Goal: Task Accomplishment & Management: Complete application form

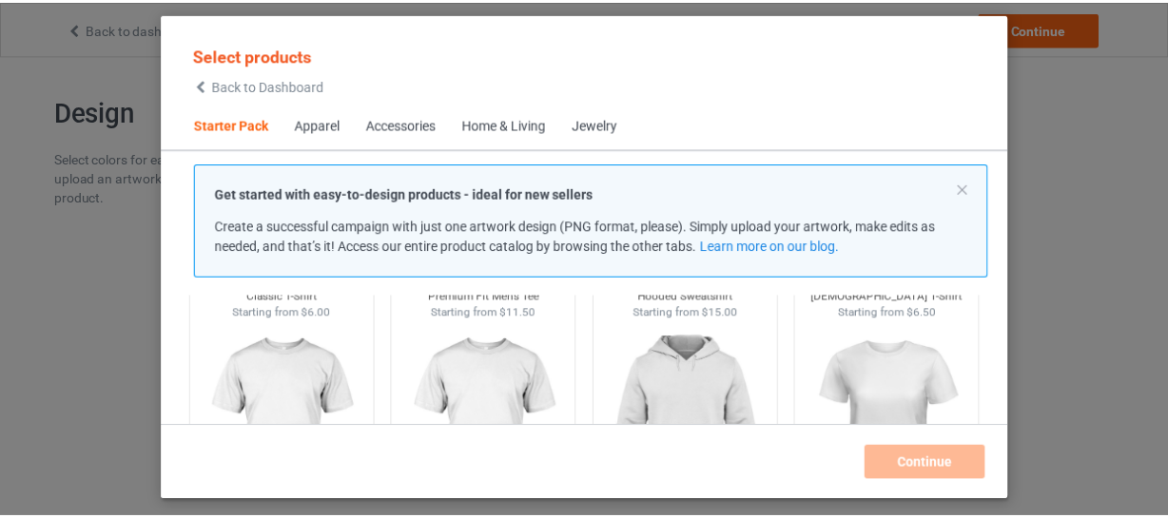
scroll to position [24, 0]
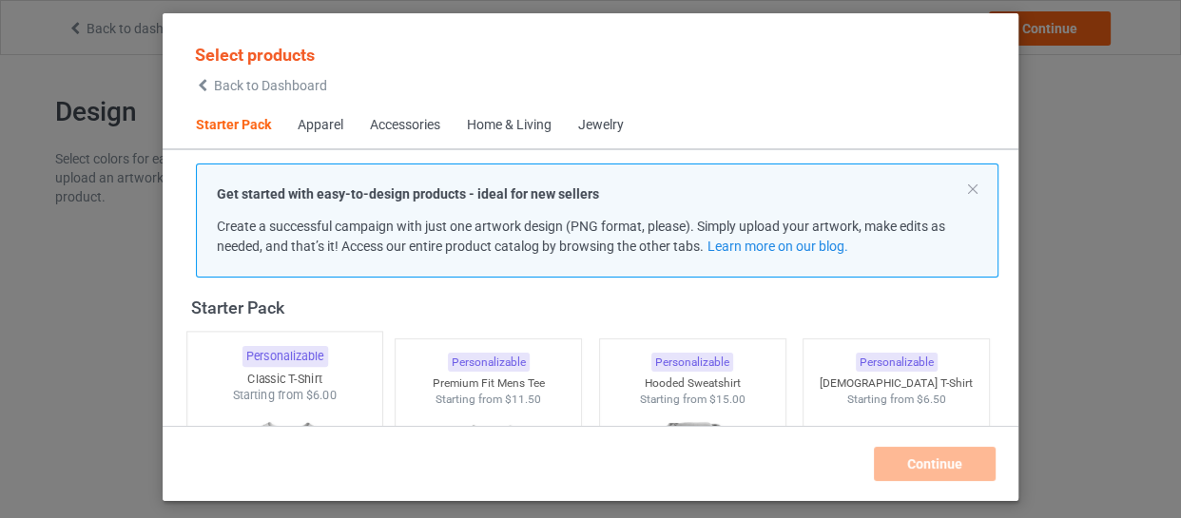
click at [332, 396] on span "$6.00" at bounding box center [320, 395] width 31 height 14
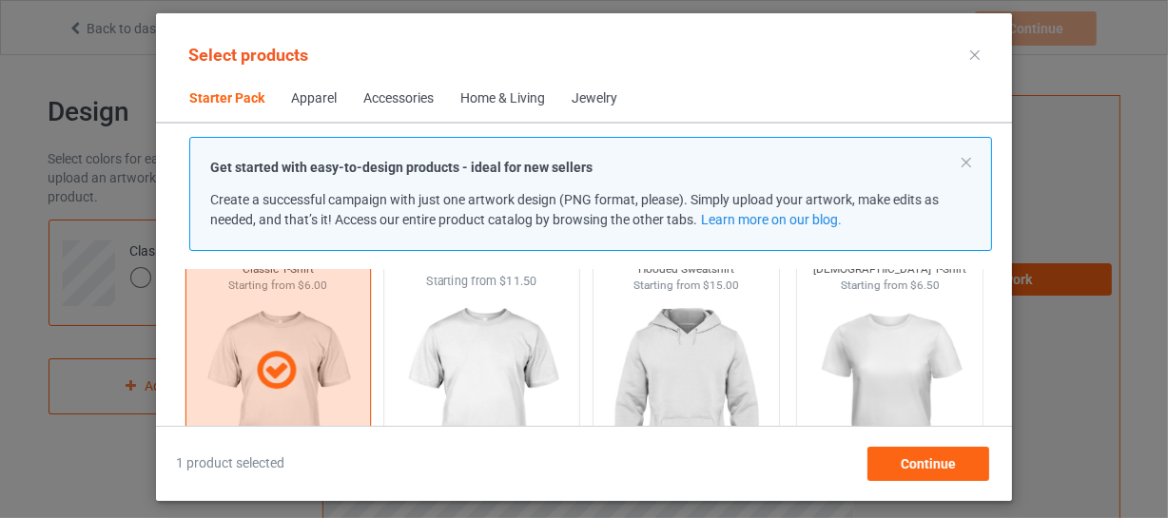
scroll to position [110, 0]
click at [670, 338] on img at bounding box center [685, 402] width 179 height 223
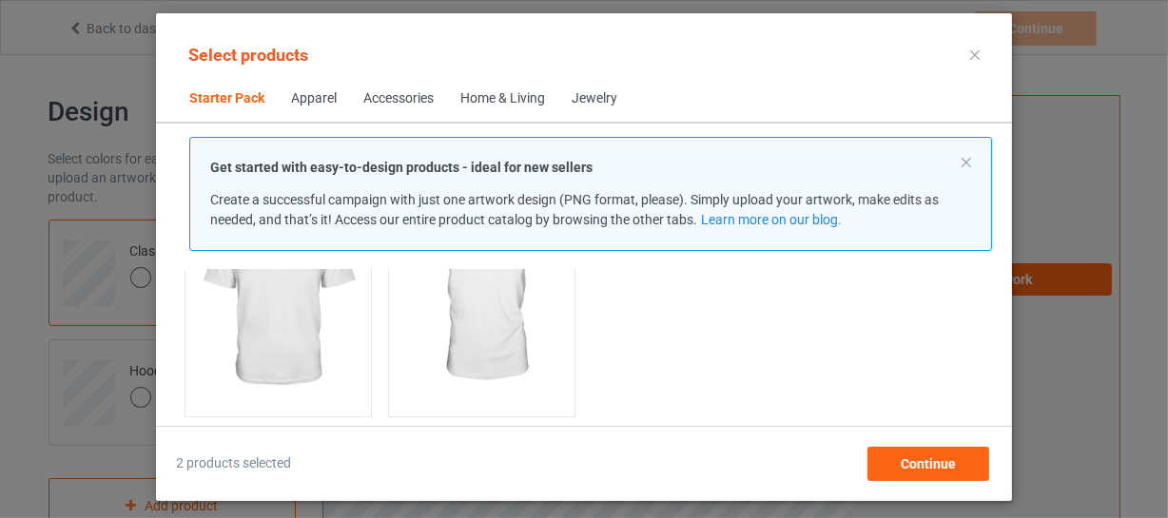
scroll to position [542, 0]
click at [359, 333] on img at bounding box center [277, 279] width 179 height 223
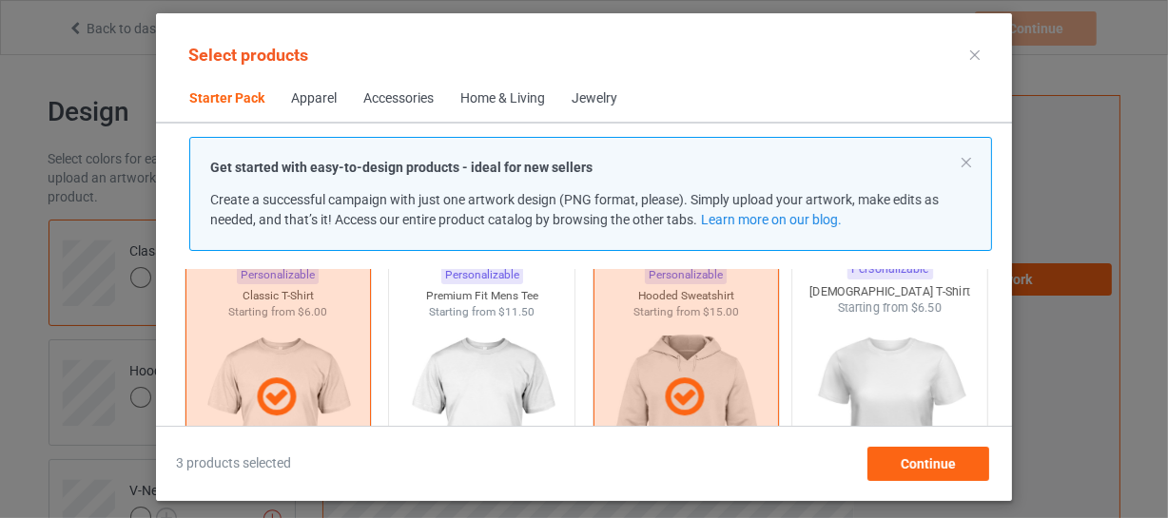
scroll to position [110, 0]
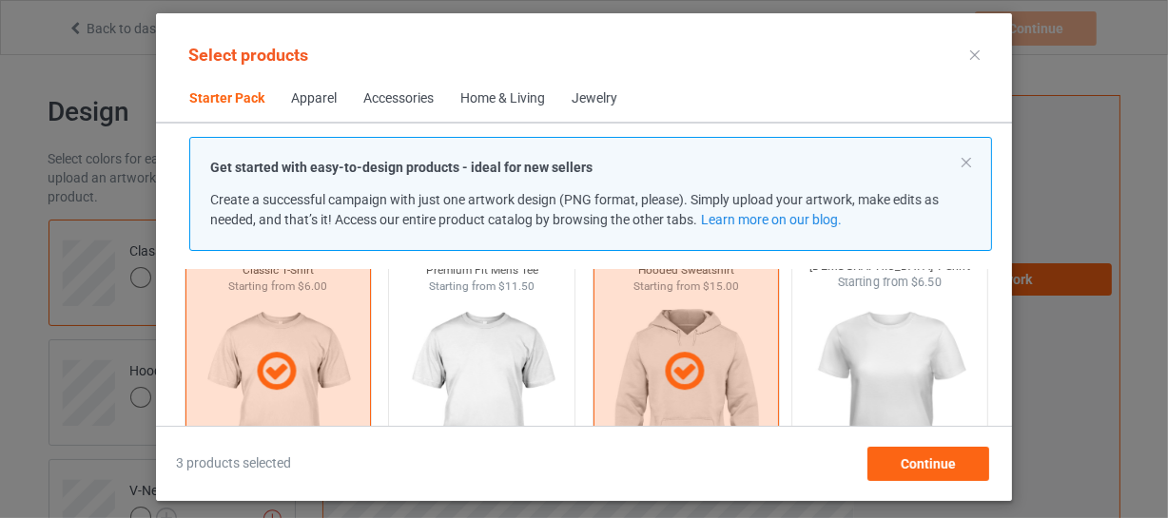
click at [878, 342] on img at bounding box center [890, 402] width 179 height 223
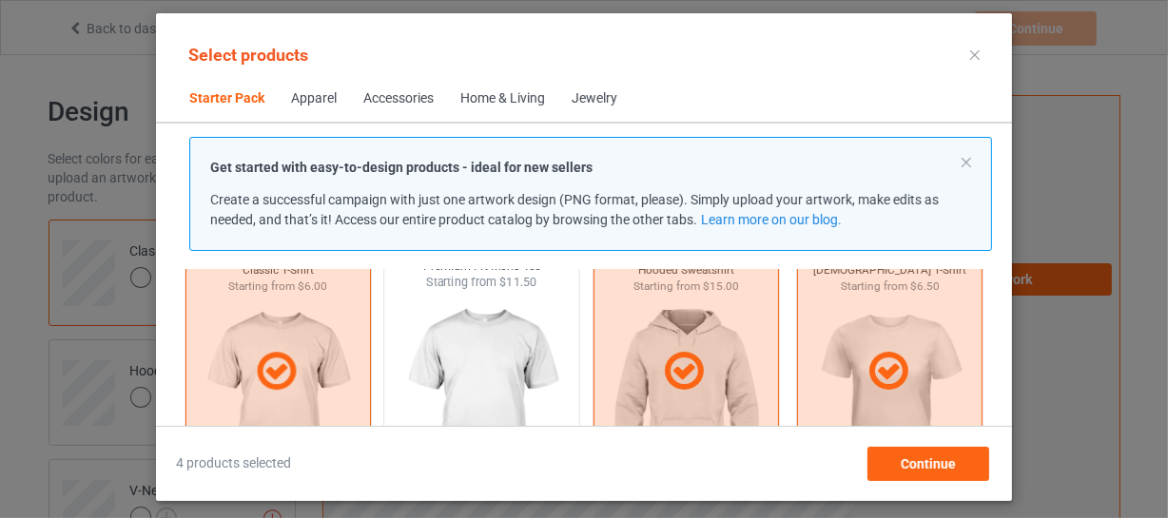
click at [484, 374] on img at bounding box center [482, 402] width 179 height 223
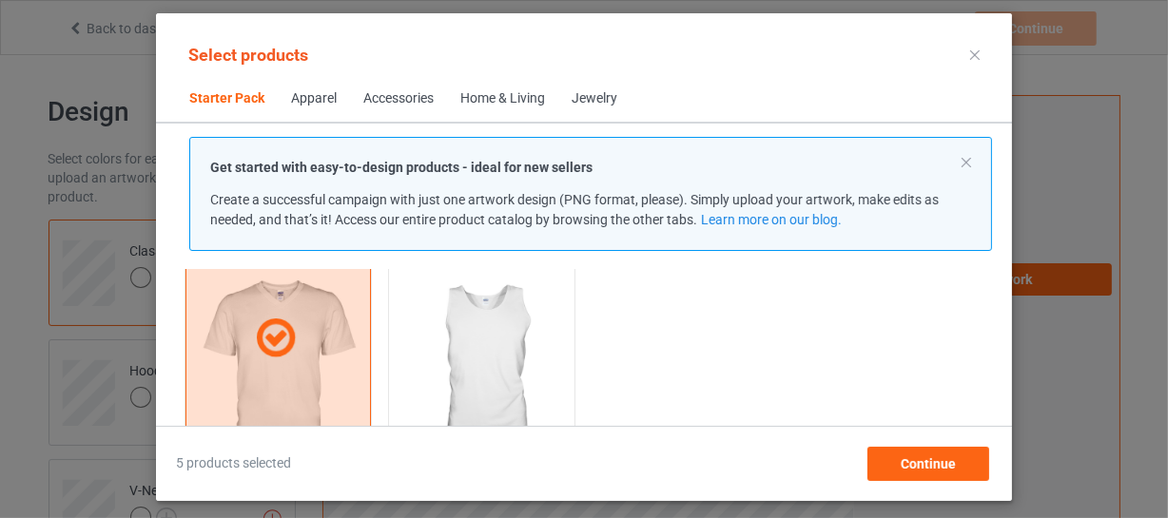
scroll to position [456, 0]
click at [493, 352] on img at bounding box center [482, 365] width 179 height 223
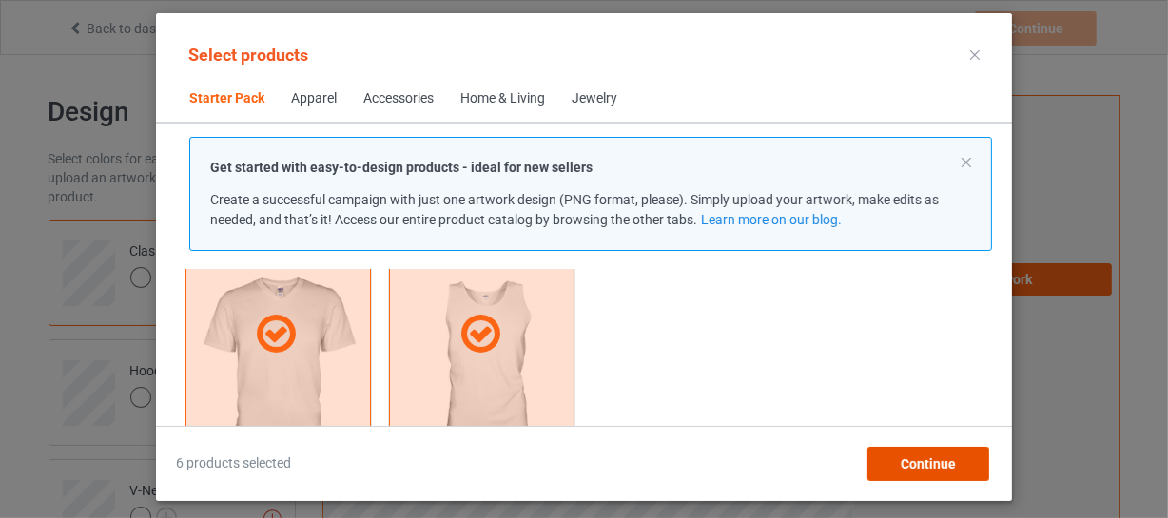
click at [942, 459] on span "Continue" at bounding box center [928, 463] width 55 height 15
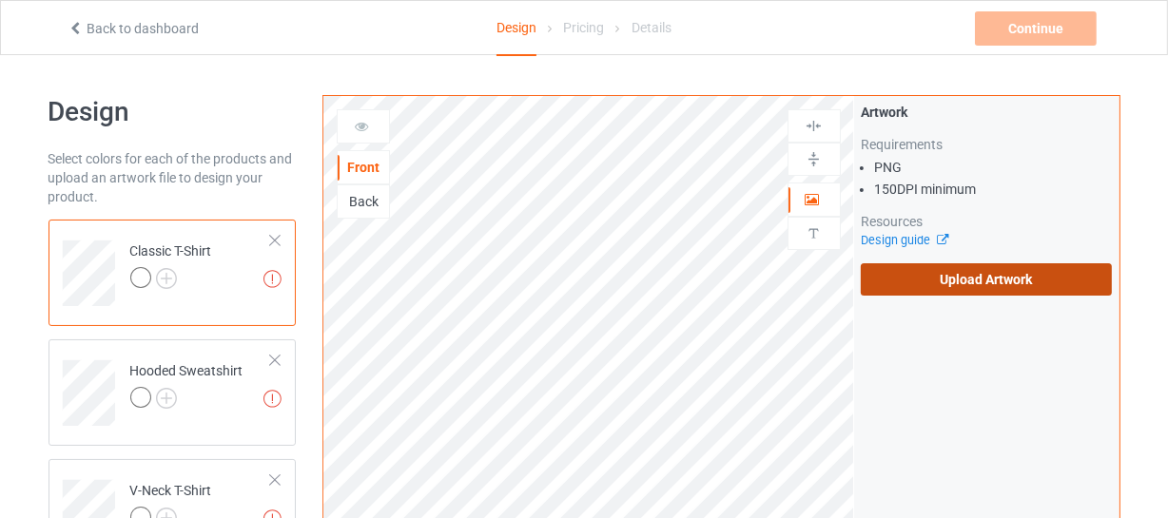
click at [905, 279] on label "Upload Artwork" at bounding box center [987, 279] width 252 height 32
click at [0, 0] on input "Upload Artwork" at bounding box center [0, 0] width 0 height 0
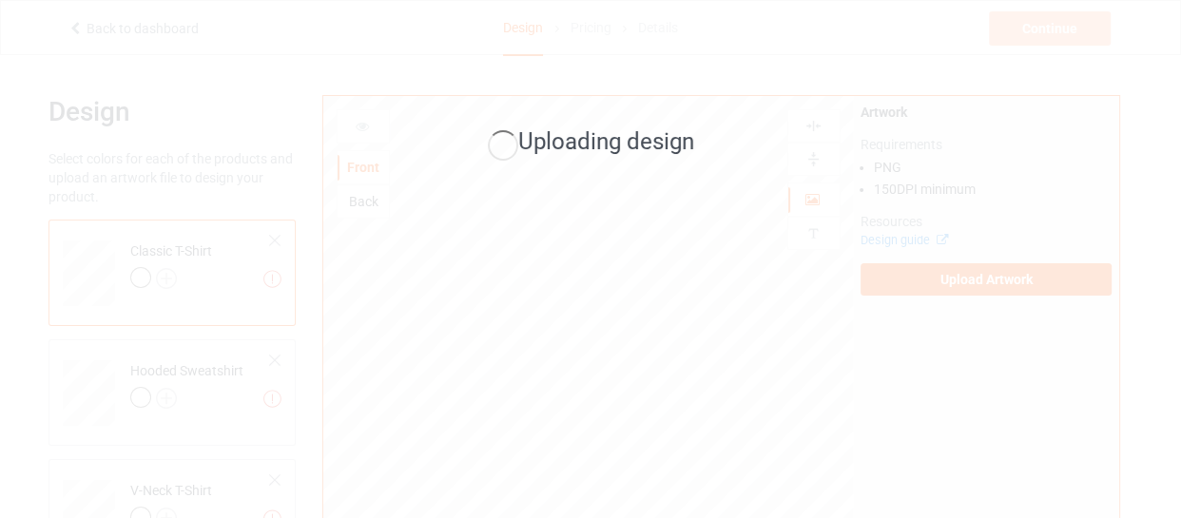
click at [632, 247] on div "Uploading design" at bounding box center [590, 259] width 1181 height 518
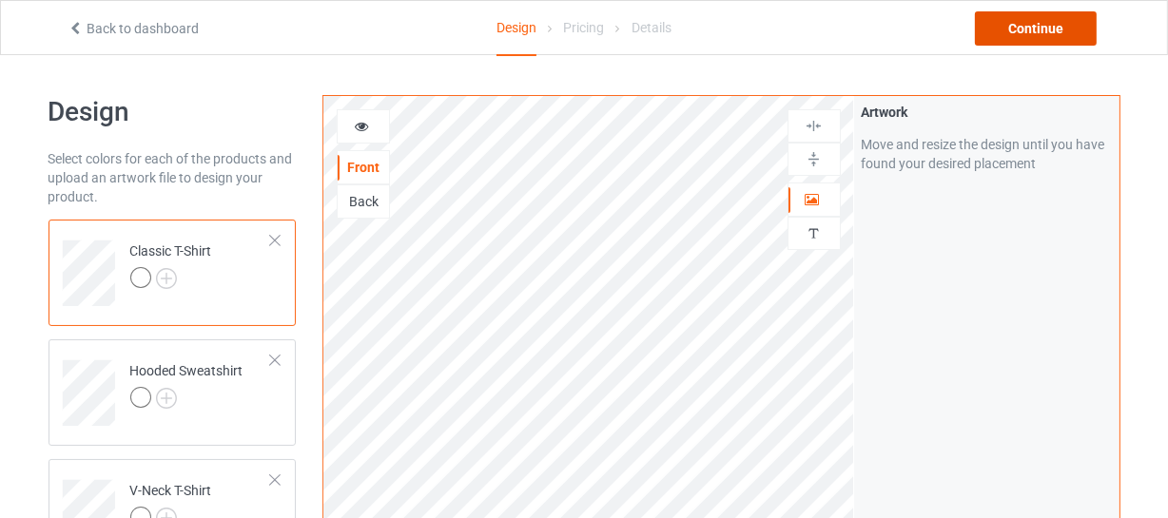
click at [1025, 38] on div "Continue" at bounding box center [1036, 28] width 122 height 34
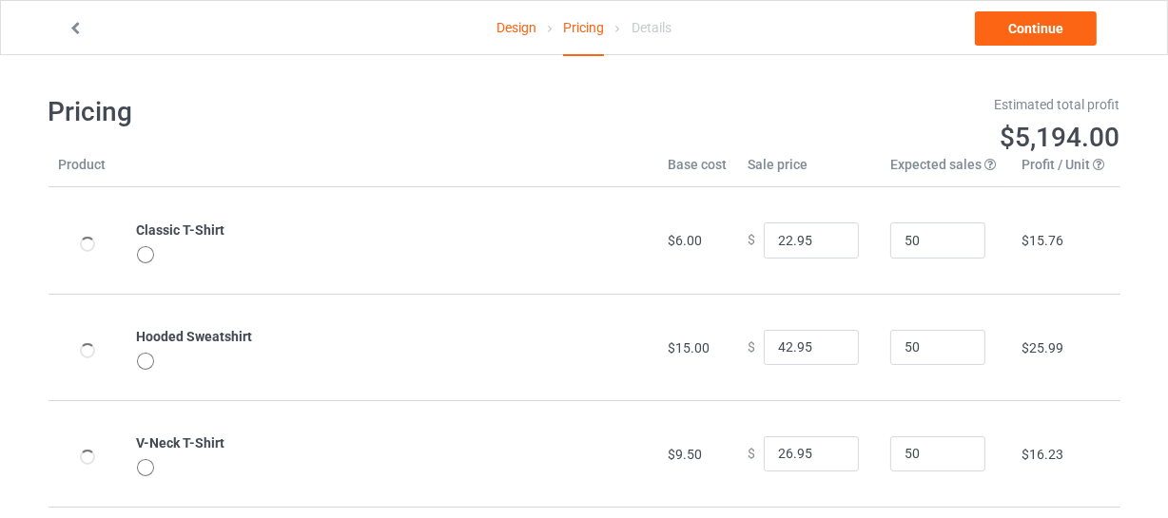
click at [79, 29] on icon at bounding box center [76, 25] width 16 height 13
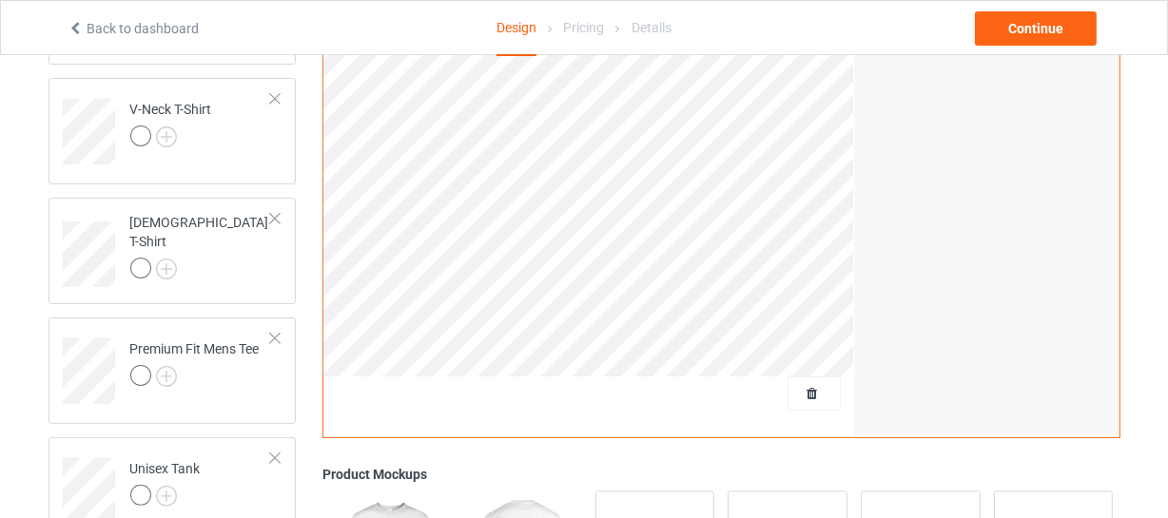
scroll to position [366, 0]
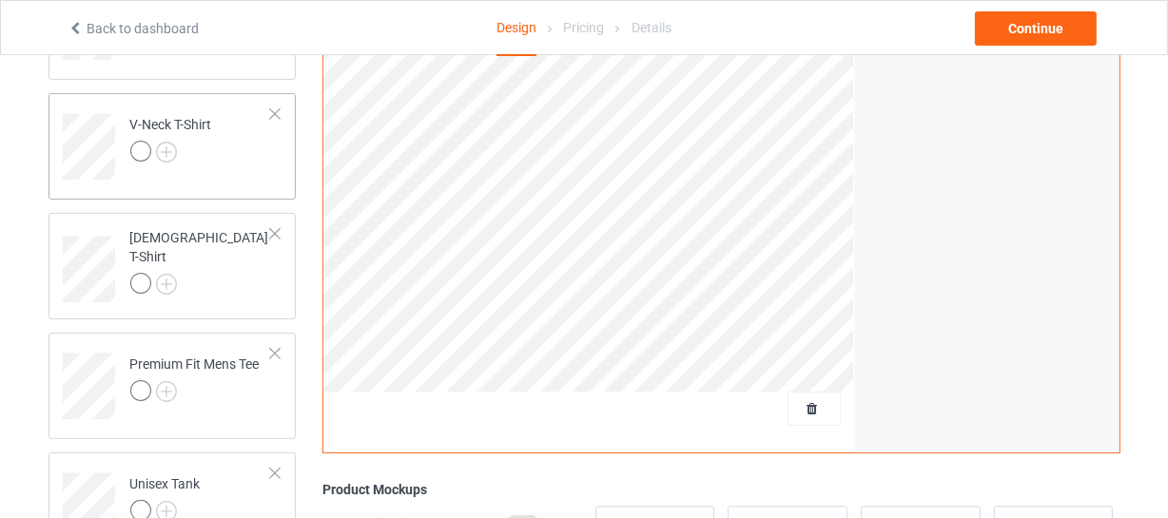
click at [180, 120] on div "V-Neck T-Shirt" at bounding box center [171, 138] width 82 height 46
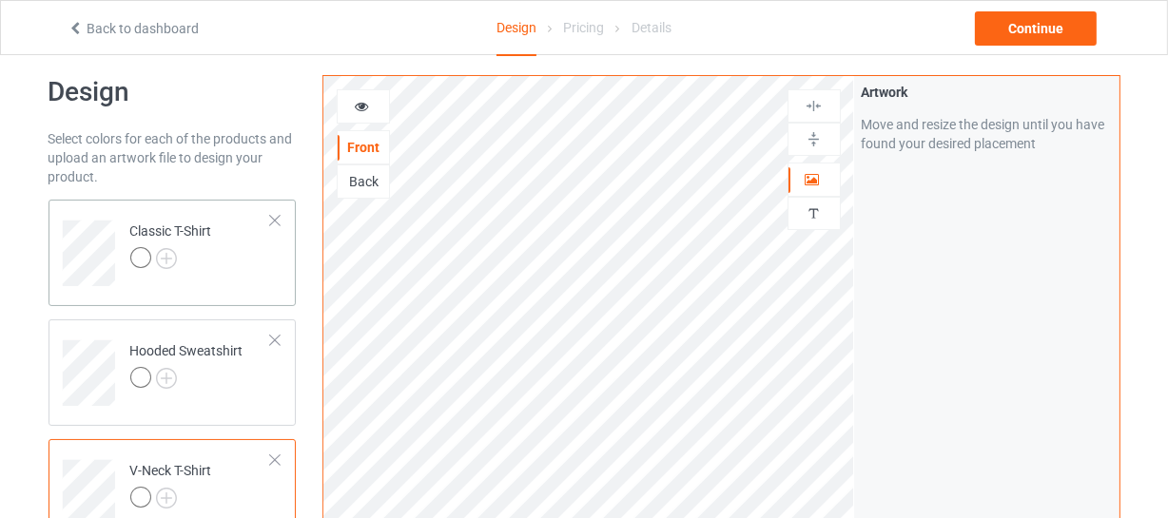
click at [177, 226] on div "Classic T-Shirt" at bounding box center [171, 245] width 82 height 46
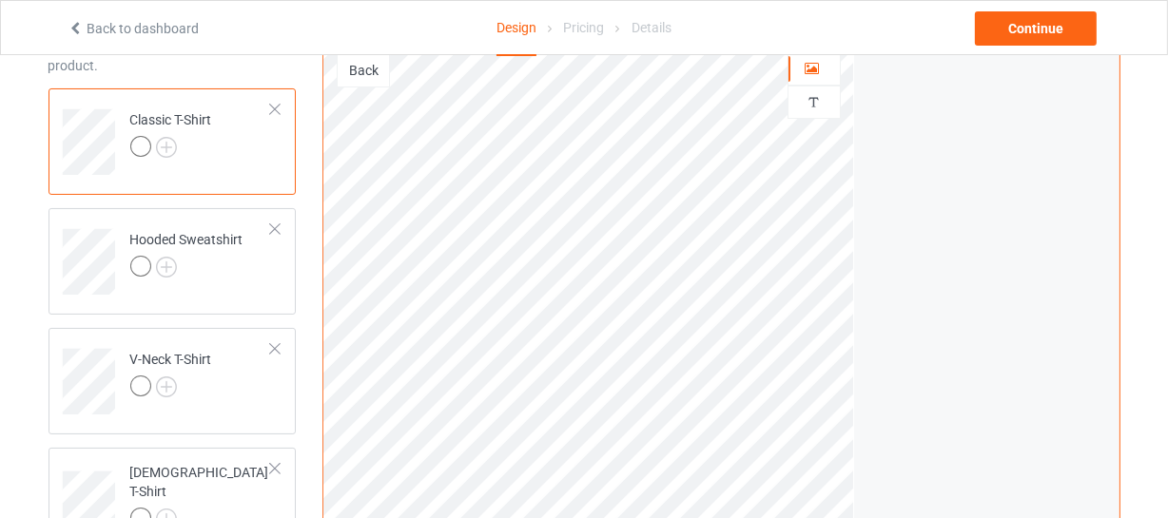
scroll to position [107, 0]
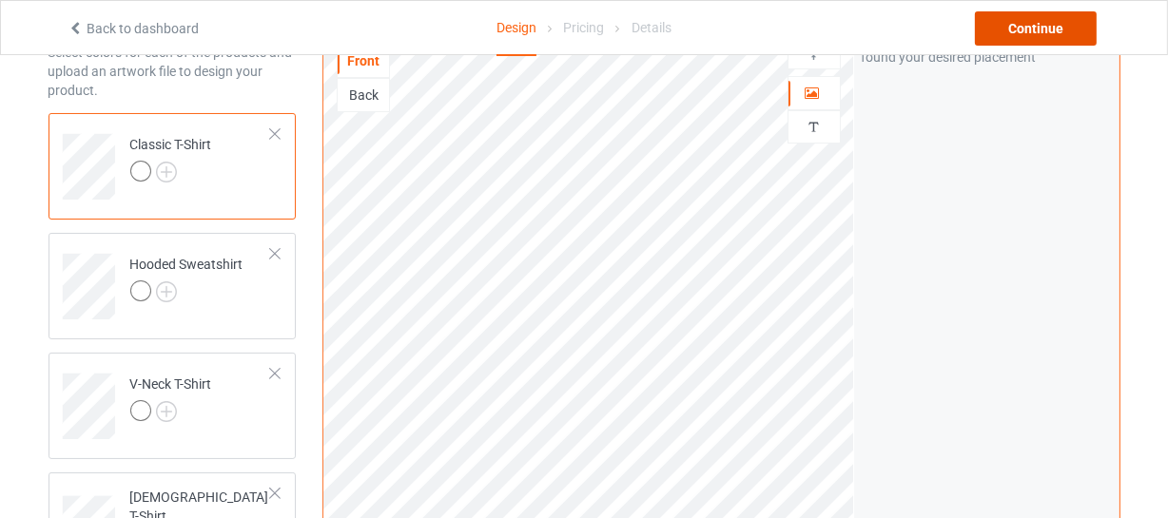
click at [1000, 17] on div "Continue" at bounding box center [1036, 28] width 122 height 34
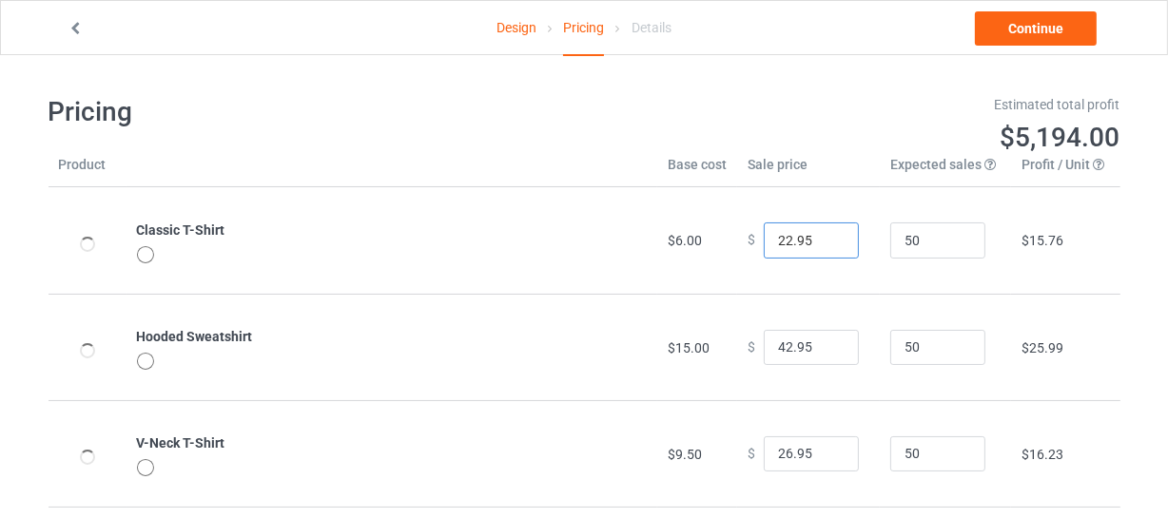
click at [781, 237] on input "22.95" at bounding box center [811, 241] width 95 height 36
click at [794, 243] on input "20.95" at bounding box center [811, 241] width 95 height 36
click at [779, 235] on input "20.99" at bounding box center [811, 241] width 95 height 36
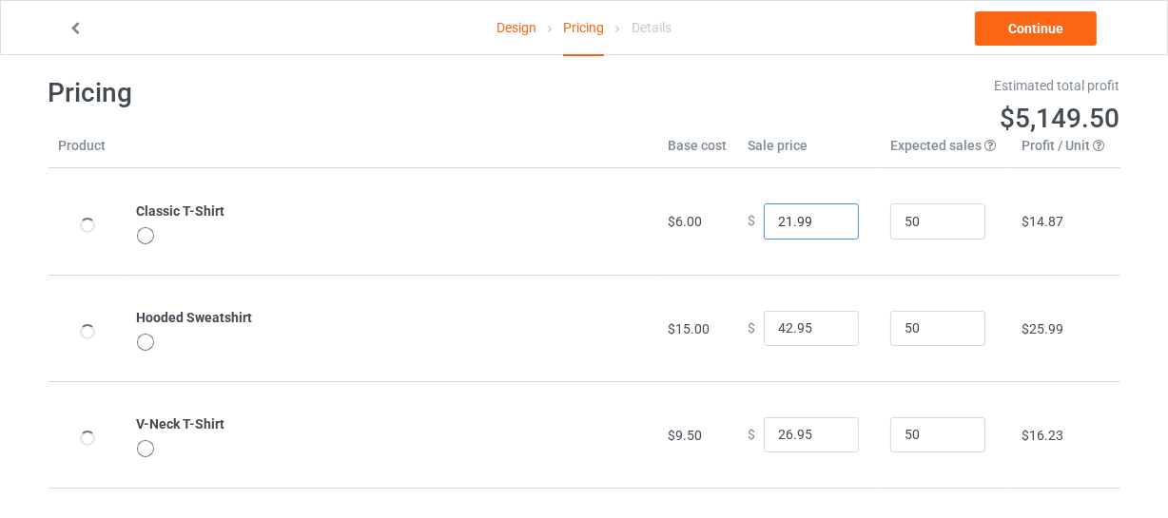
scroll to position [86, 0]
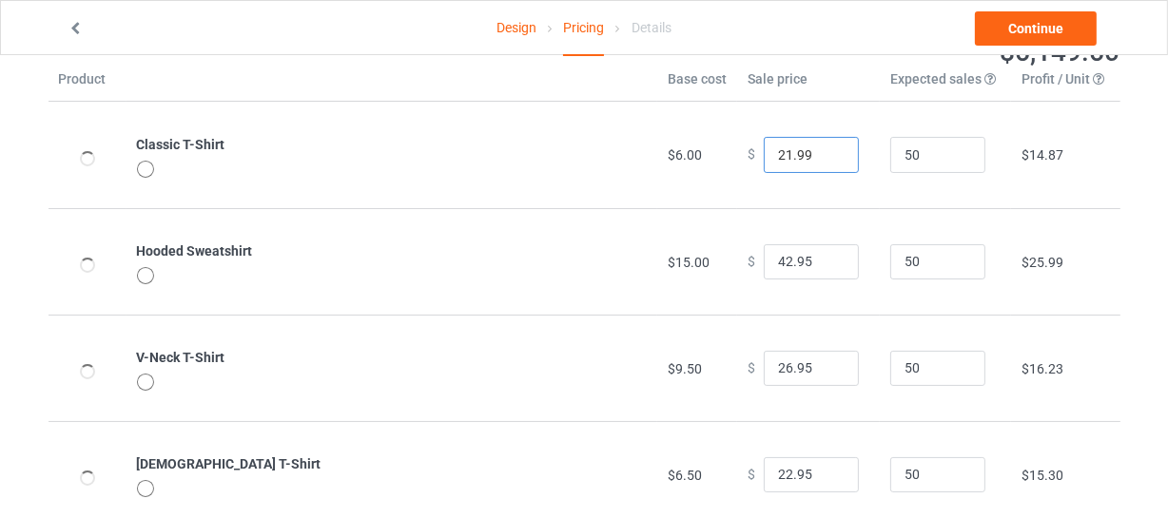
type input "21.99"
click at [794, 258] on input "42.95" at bounding box center [811, 262] width 95 height 36
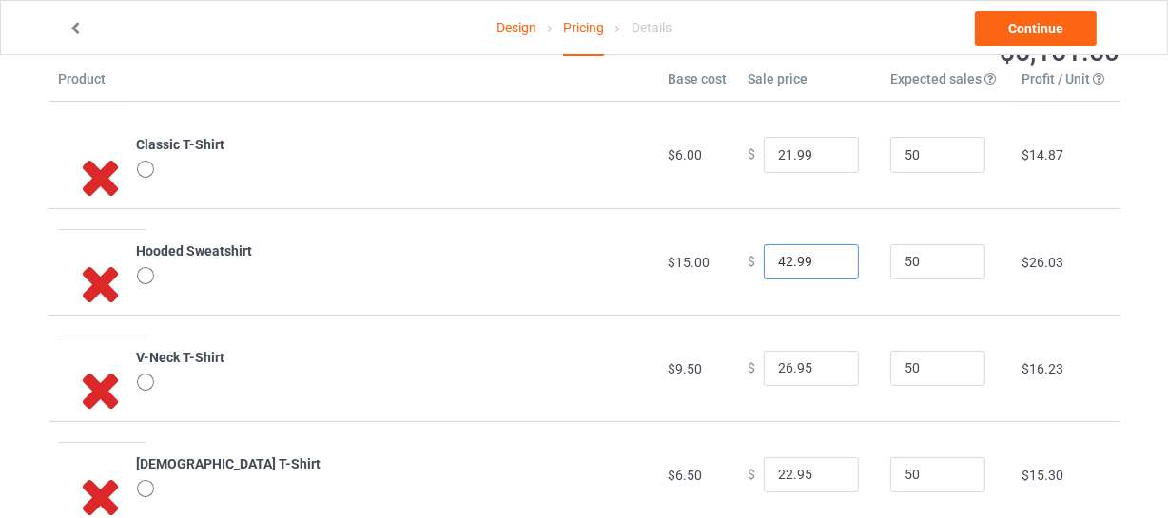
scroll to position [172, 0]
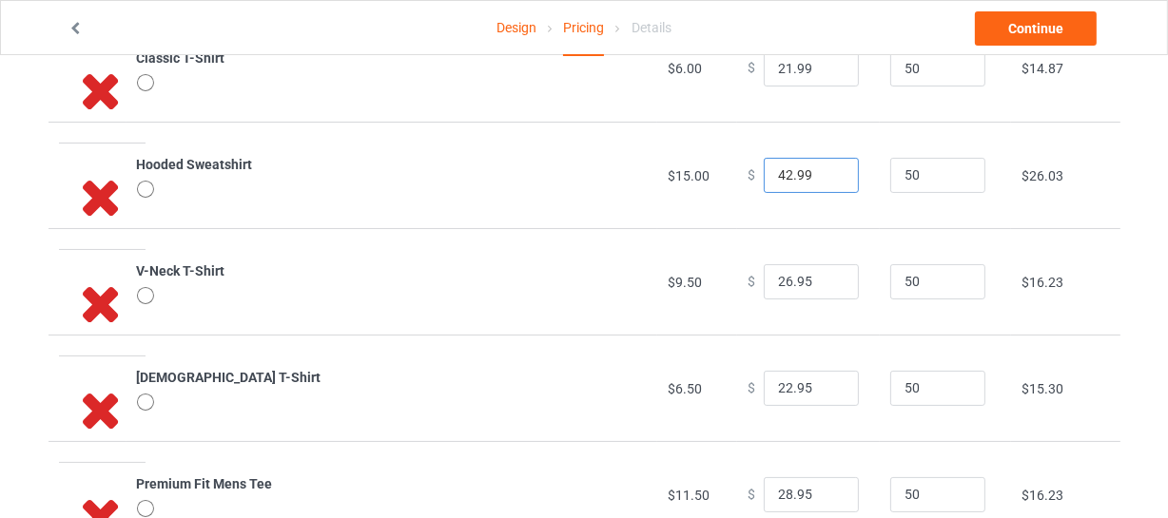
type input "42.99"
click at [804, 281] on input "26.95" at bounding box center [811, 282] width 95 height 36
type input "26.99"
click at [793, 382] on input "22.95" at bounding box center [811, 389] width 95 height 36
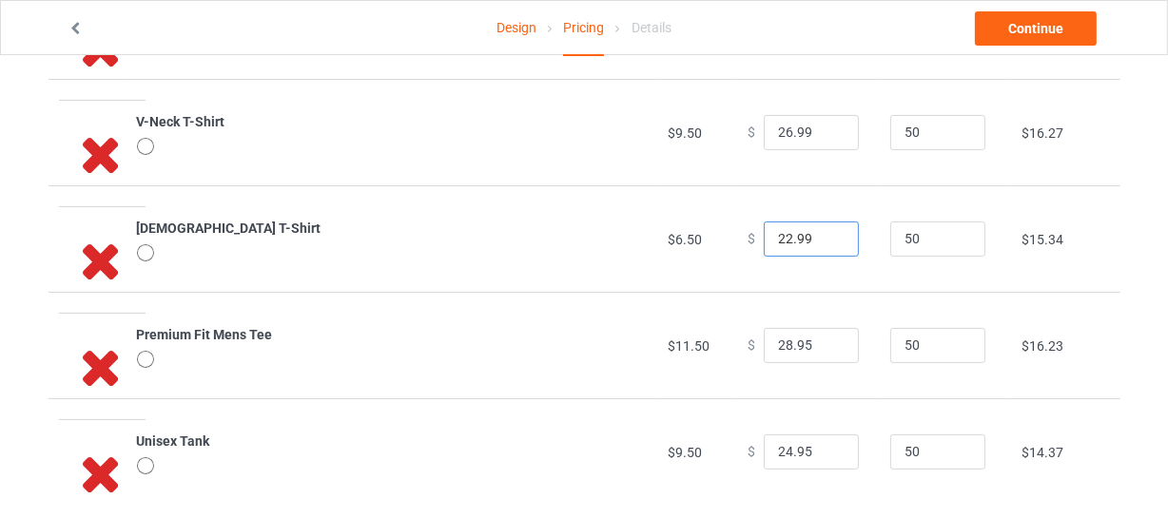
scroll to position [348, 0]
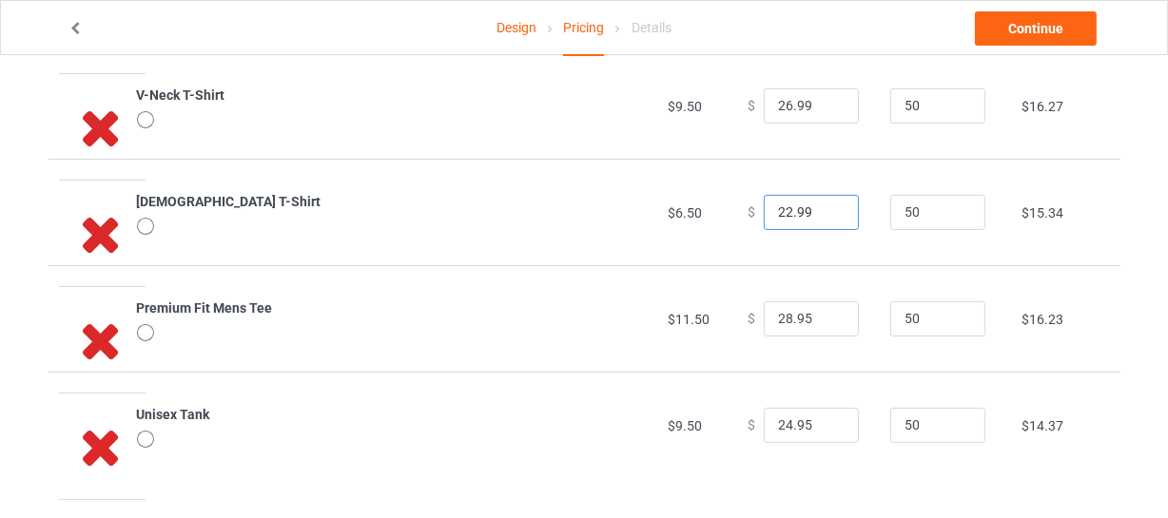
type input "22.99"
drag, startPoint x: 795, startPoint y: 314, endPoint x: 814, endPoint y: 348, distance: 39.2
click at [805, 317] on input "28.95" at bounding box center [811, 319] width 95 height 36
type input "28.99"
drag, startPoint x: 796, startPoint y: 425, endPoint x: 808, endPoint y: 424, distance: 12.4
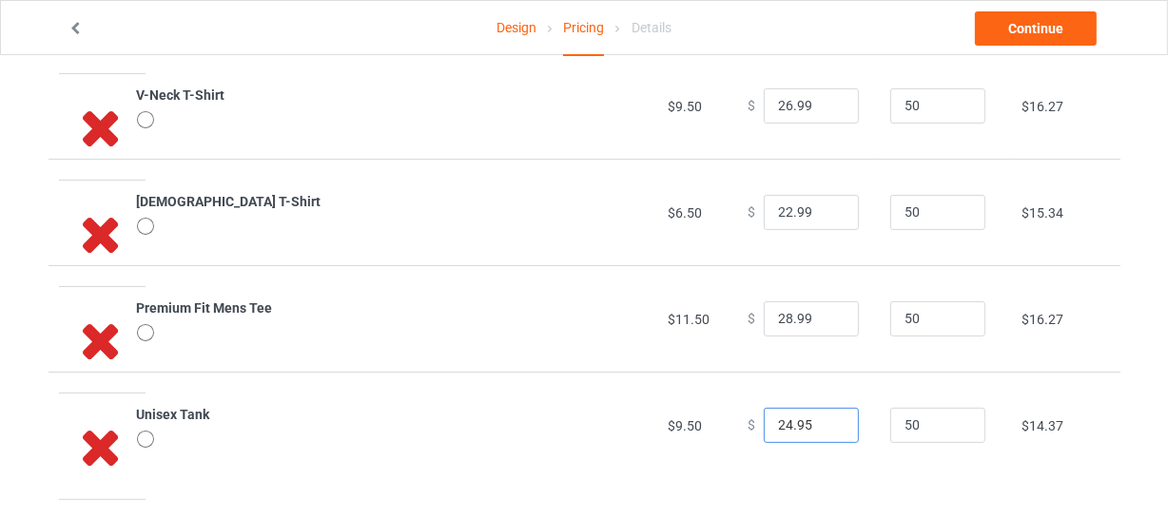
click at [808, 424] on input "24.95" at bounding box center [811, 426] width 95 height 36
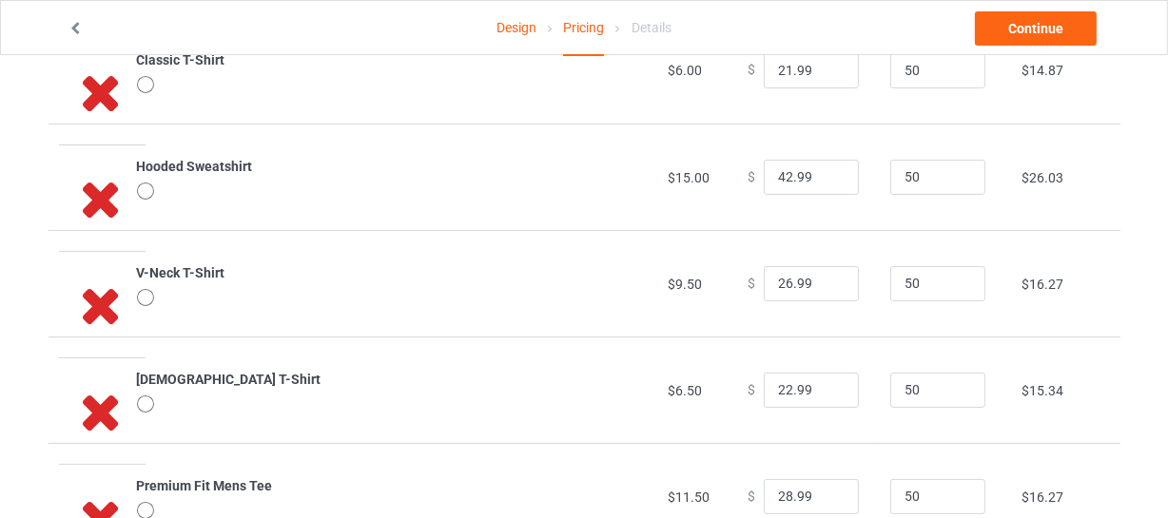
scroll to position [0, 0]
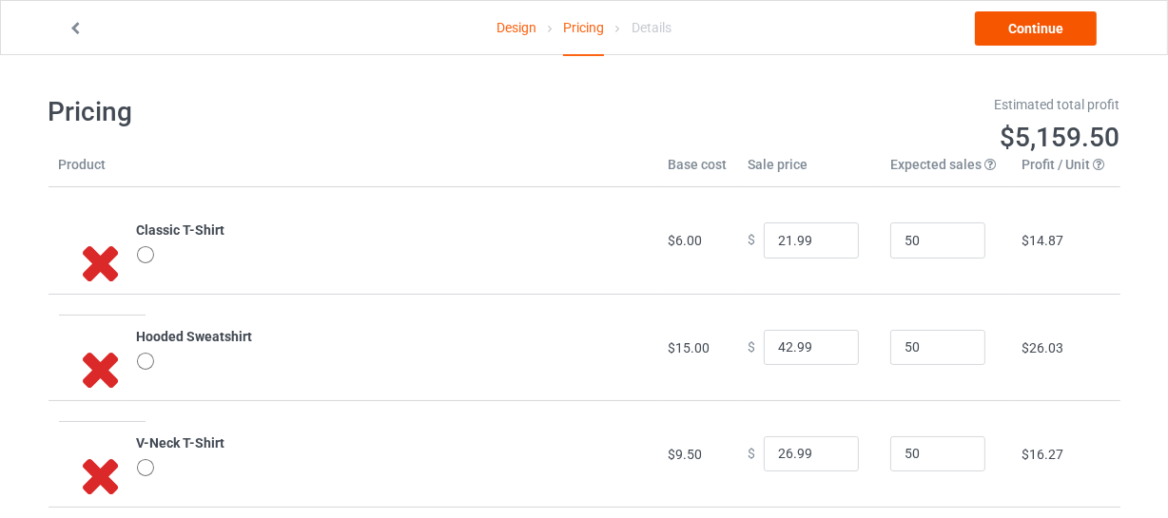
type input "24.99"
click at [1007, 29] on link "Continue" at bounding box center [1036, 28] width 122 height 34
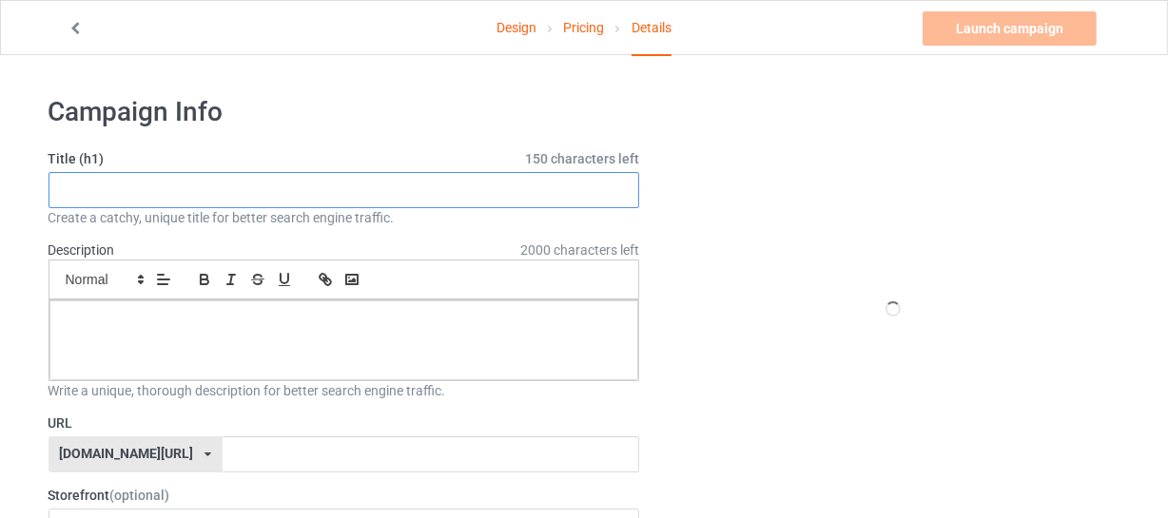
click at [376, 189] on input "text" at bounding box center [344, 190] width 592 height 36
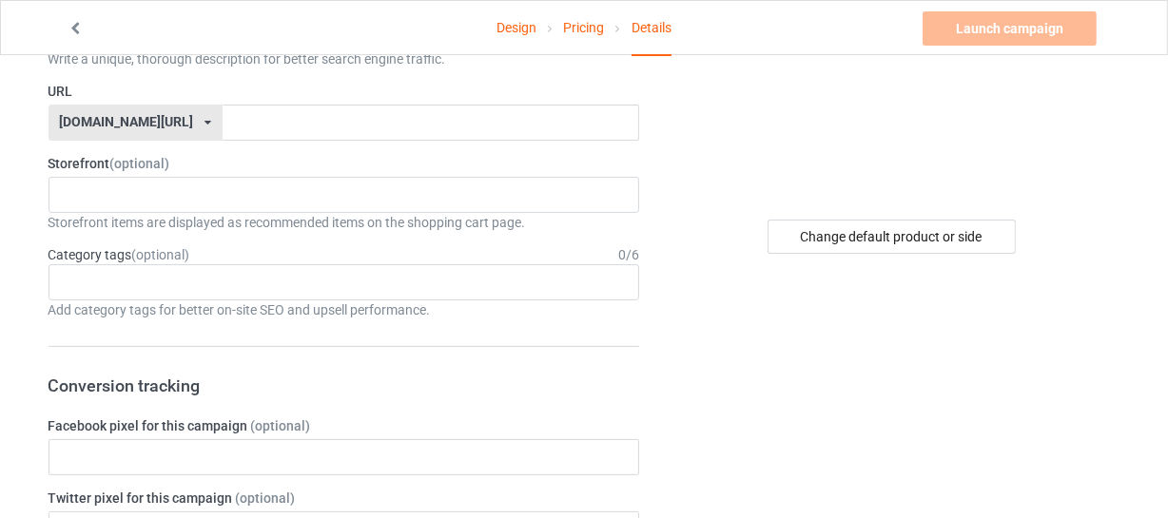
scroll to position [345, 0]
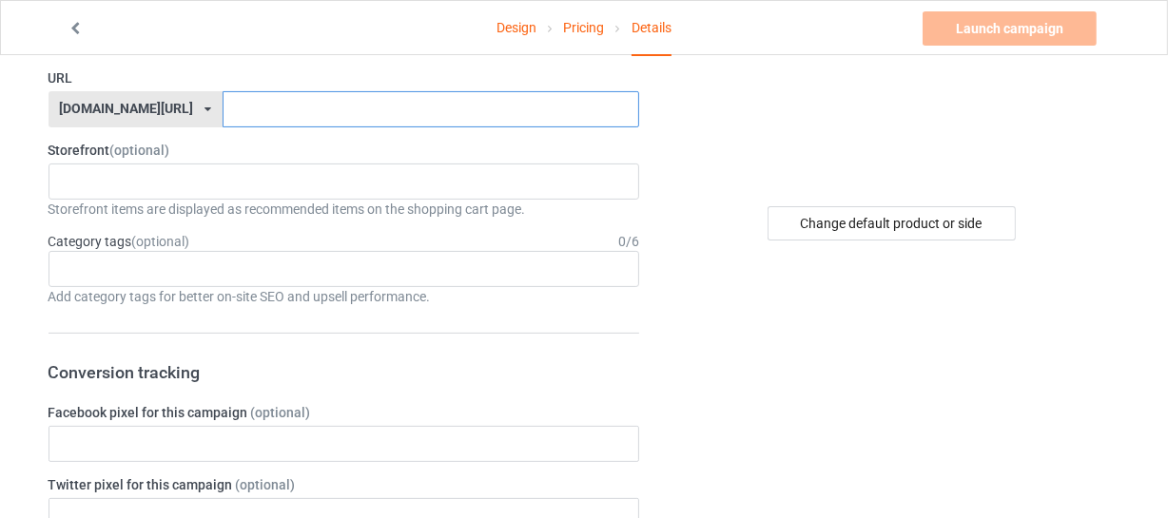
click at [223, 121] on input "text" at bounding box center [431, 109] width 417 height 36
click at [204, 113] on icon at bounding box center [207, 109] width 7 height 11
click at [159, 187] on div "No result found" at bounding box center [344, 182] width 592 height 36
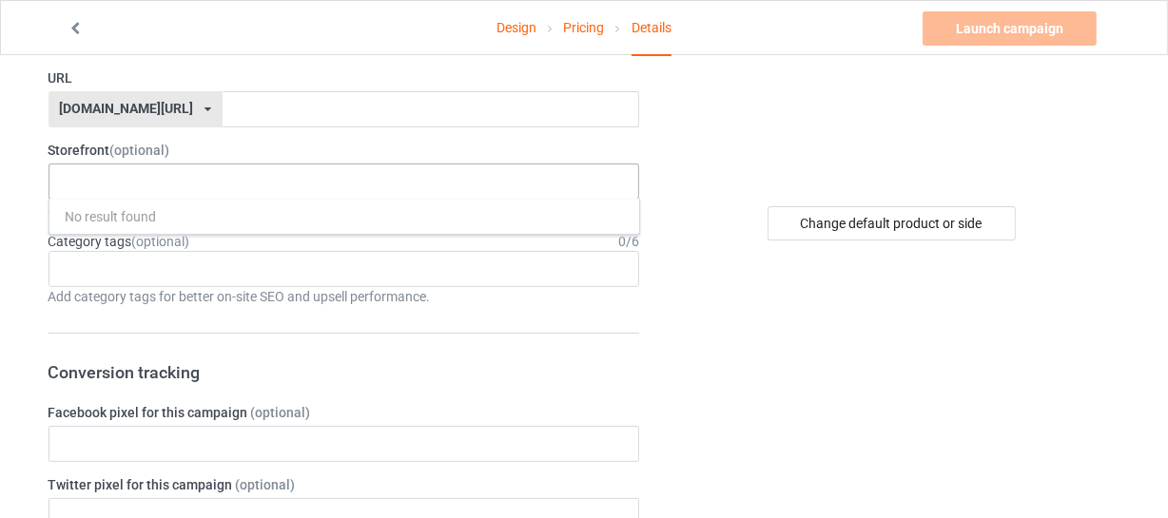
click at [159, 187] on div "No result found" at bounding box center [344, 182] width 592 height 36
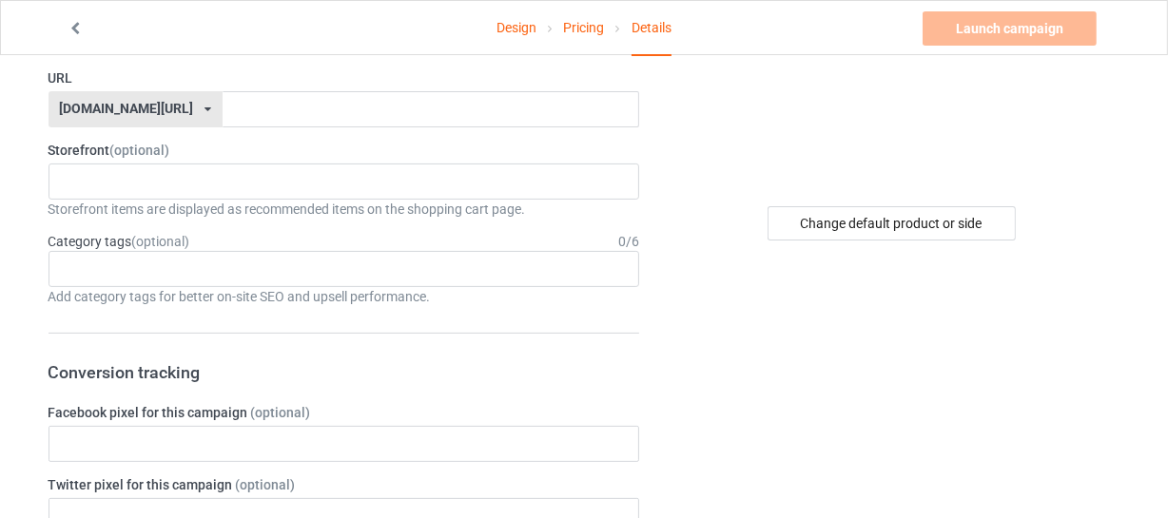
scroll to position [0, 0]
